Goal: Find specific page/section: Find specific page/section

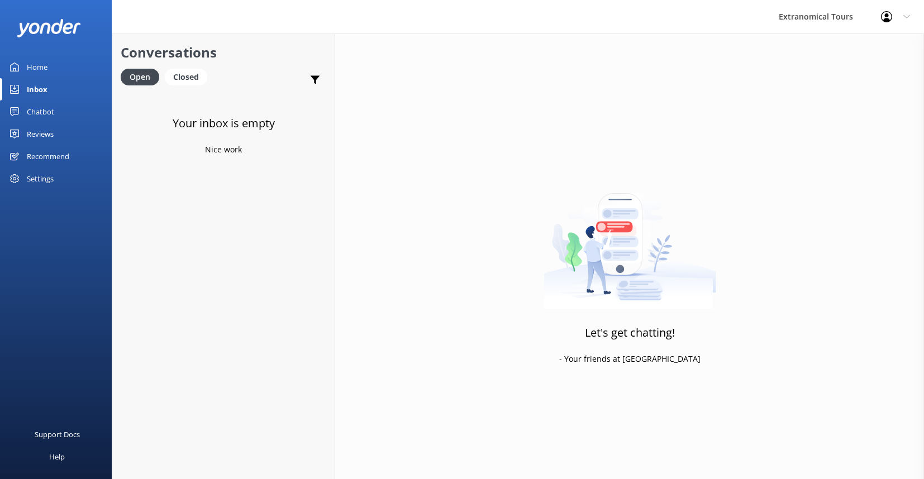
click at [39, 109] on div "Chatbot" at bounding box center [40, 112] width 27 height 22
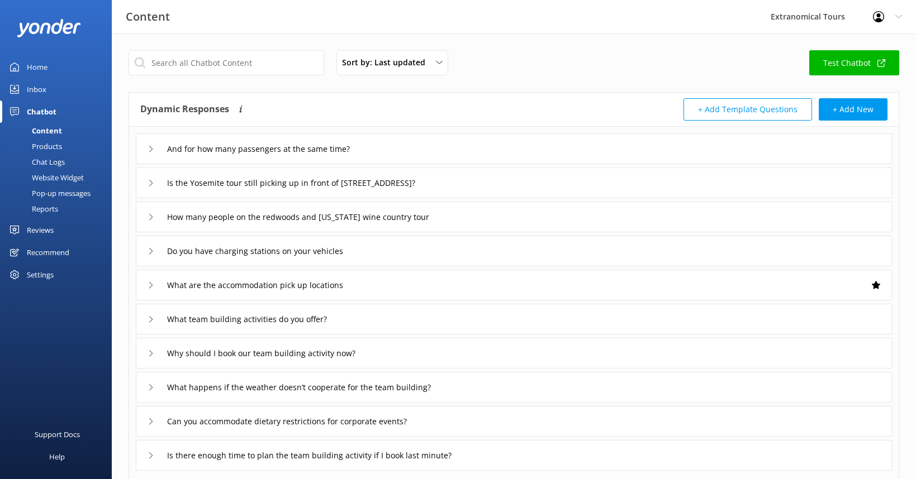
click at [55, 195] on div "Pop-up messages" at bounding box center [49, 194] width 84 height 16
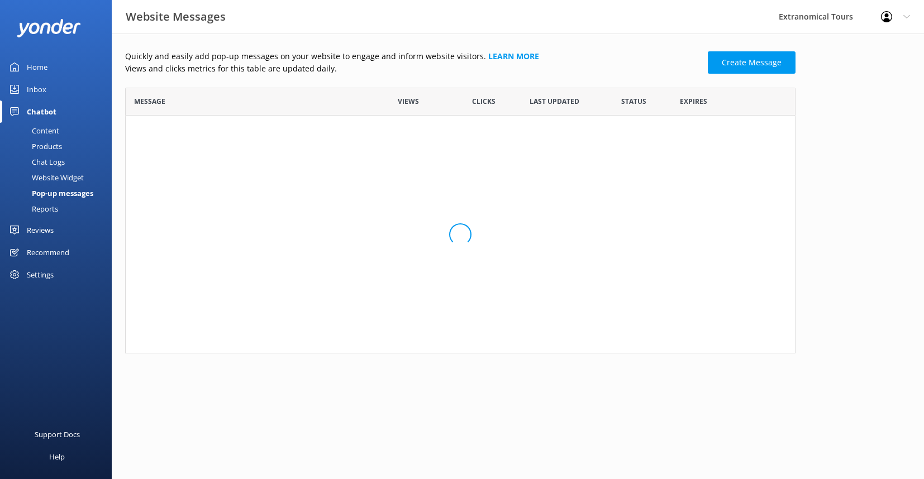
scroll to position [258, 662]
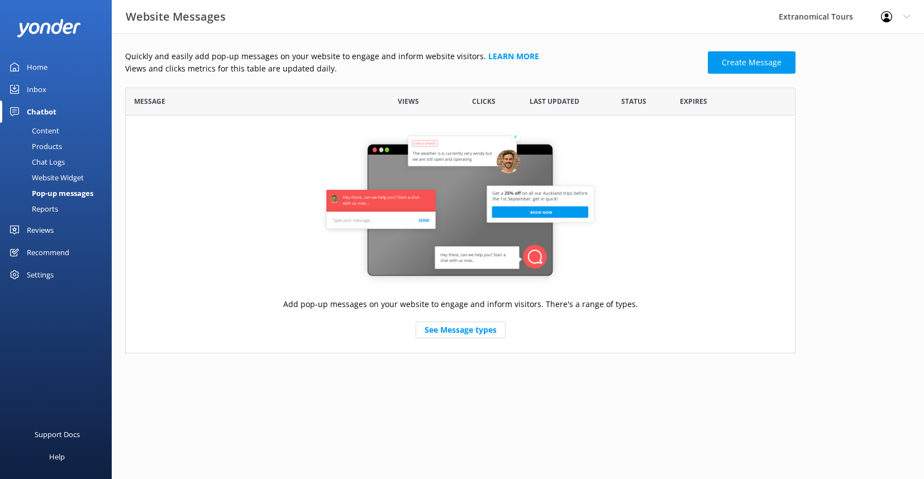
click at [56, 194] on div "Pop-up messages" at bounding box center [50, 194] width 87 height 16
